Goal: Task Accomplishment & Management: Manage account settings

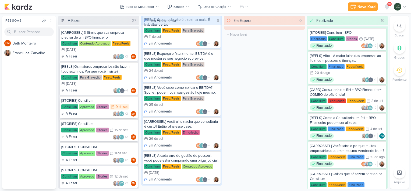
click at [115, 102] on div "[STORIES] Consilium" at bounding box center [98, 100] width 75 height 5
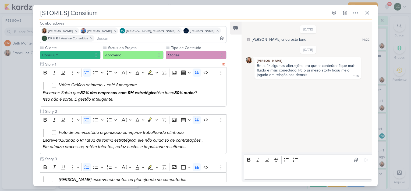
scroll to position [34, 0]
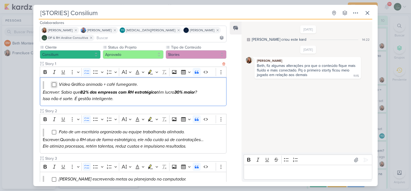
click at [54, 85] on input "Editor editing area: main" at bounding box center [54, 84] width 4 height 4
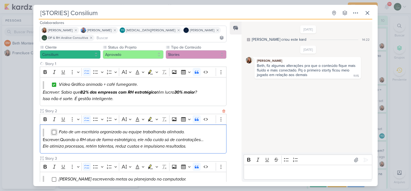
click at [53, 131] on input "Editor editing area: main" at bounding box center [54, 132] width 4 height 4
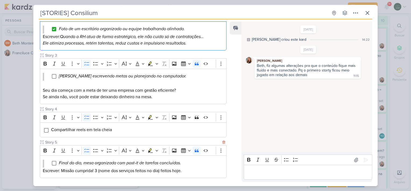
scroll to position [136, 0]
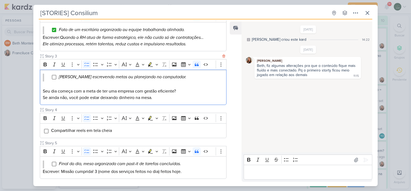
click at [52, 79] on blockquote "[PERSON_NAME] escrevendo metas ou planejando no computador." at bounding box center [133, 77] width 181 height 8
click at [55, 79] on blockquote "[PERSON_NAME] escrevendo metas ou planejando no computador." at bounding box center [133, 77] width 181 height 8
click at [53, 78] on input "Editor editing area: main" at bounding box center [54, 77] width 4 height 4
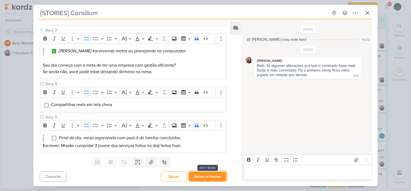
click at [194, 175] on button "Salvar e Fechar" at bounding box center [208, 176] width 38 height 10
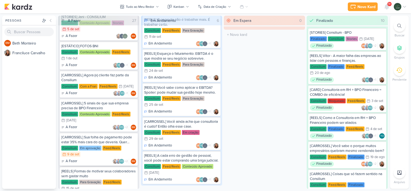
scroll to position [276, 0]
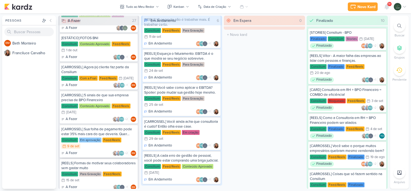
click at [131, 139] on div "Consilium Em aprovação Feed/Reels 9/9 [DATE]" at bounding box center [98, 143] width 75 height 12
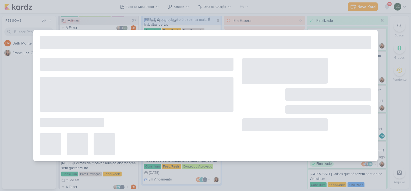
type input "[CARROSSEL] Sua folha de pagamento pode estar 35% mais cara do que deveria. Que…"
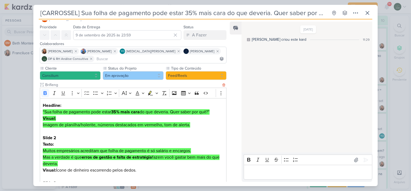
scroll to position [0, 0]
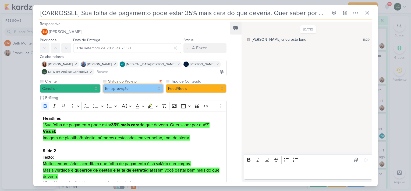
click at [137, 87] on button "Em aprovação" at bounding box center [133, 88] width 61 height 9
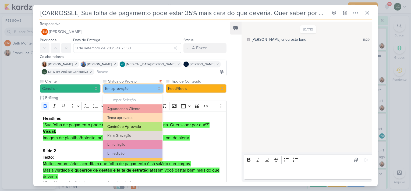
scroll to position [61, 0]
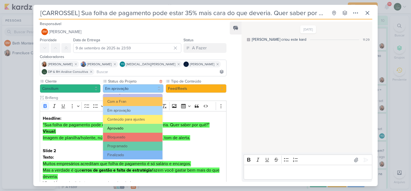
click at [123, 129] on button "Aprovado" at bounding box center [132, 128] width 59 height 9
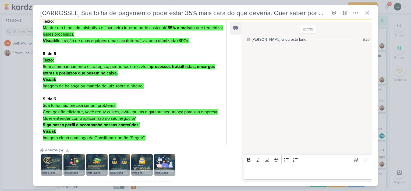
scroll to position [244, 0]
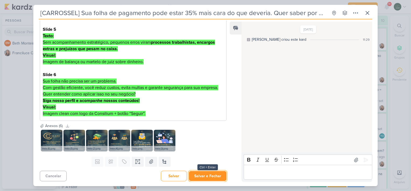
click at [204, 174] on button "Salvar e Fechar" at bounding box center [208, 176] width 38 height 10
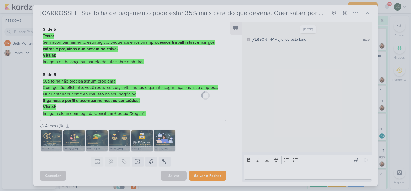
scroll to position [243, 0]
